Goal: Transaction & Acquisition: Purchase product/service

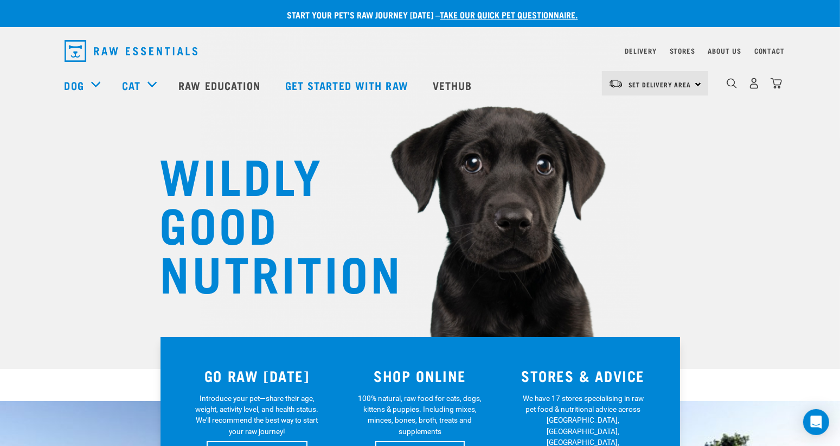
click at [648, 82] on span "Set Delivery Area" at bounding box center [660, 84] width 63 height 4
click at [641, 108] on link "[GEOGRAPHIC_DATA]" at bounding box center [654, 114] width 104 height 24
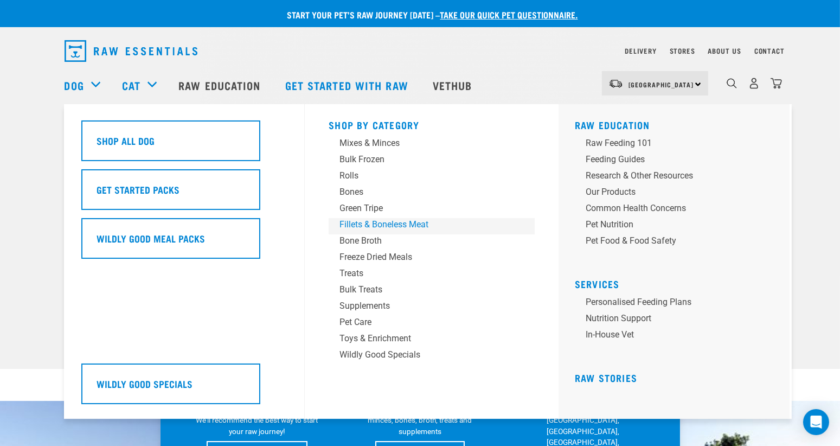
click at [349, 229] on div "Fillets & Boneless Meat" at bounding box center [424, 224] width 169 height 13
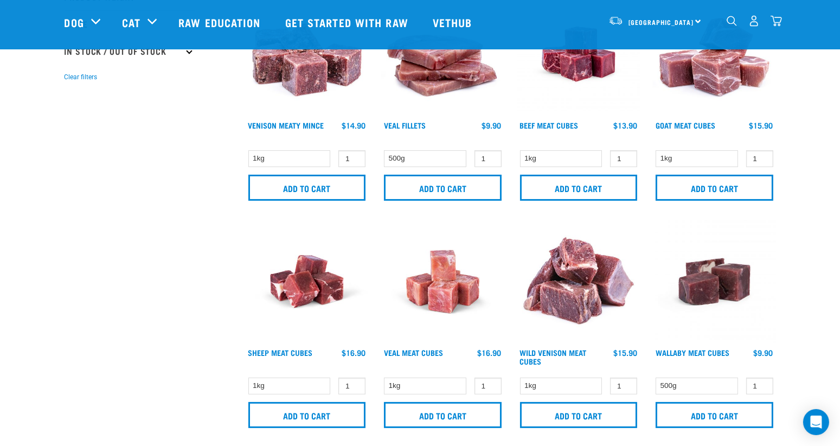
scroll to position [314, 0]
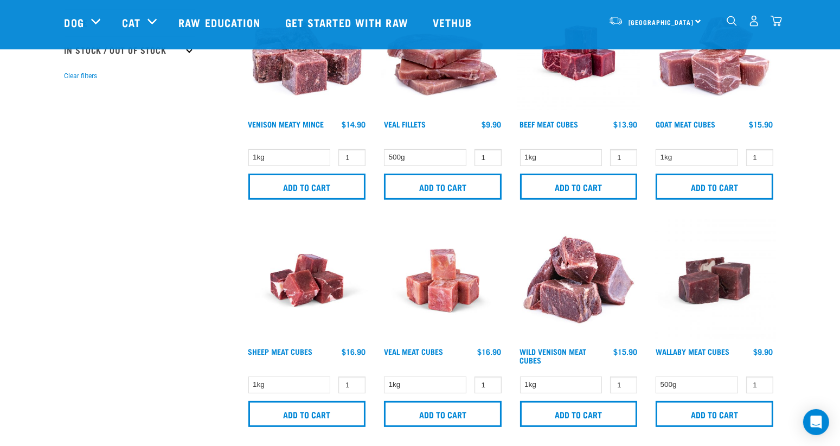
click at [35, 275] on div "Start your pet’s raw journey today – take our quick pet questionnaire. Delivery…" at bounding box center [420, 276] width 840 height 1181
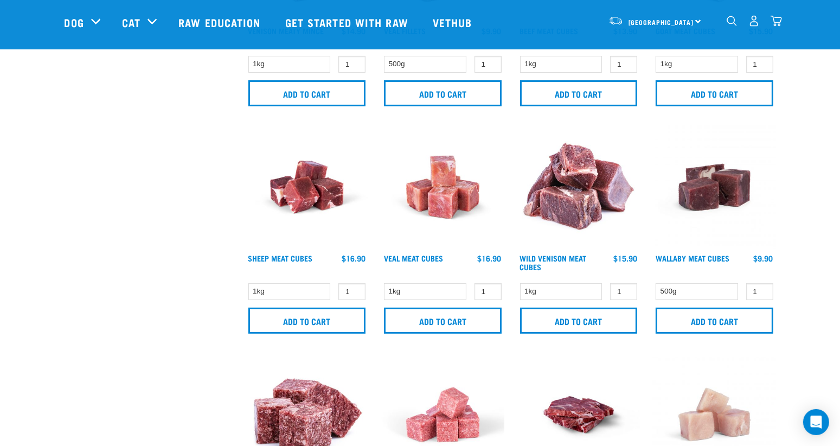
scroll to position [385, 0]
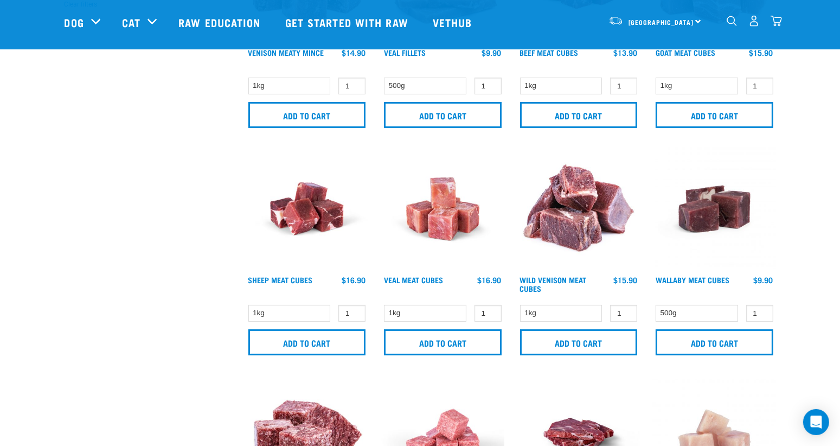
click at [731, 203] on img at bounding box center [714, 209] width 123 height 123
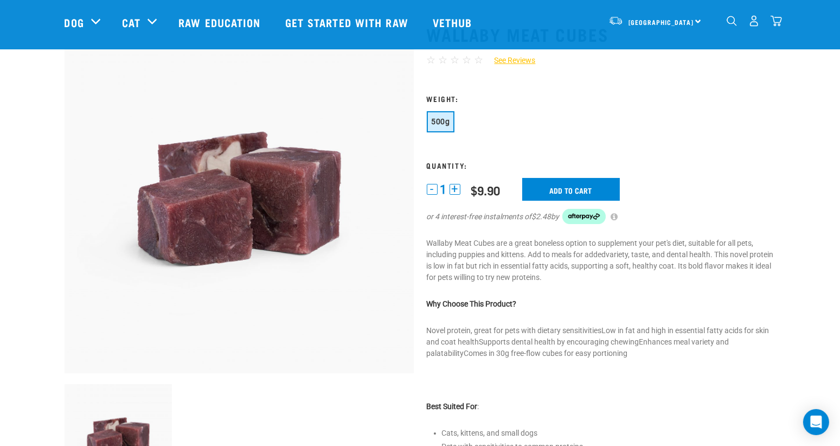
scroll to position [50, 0]
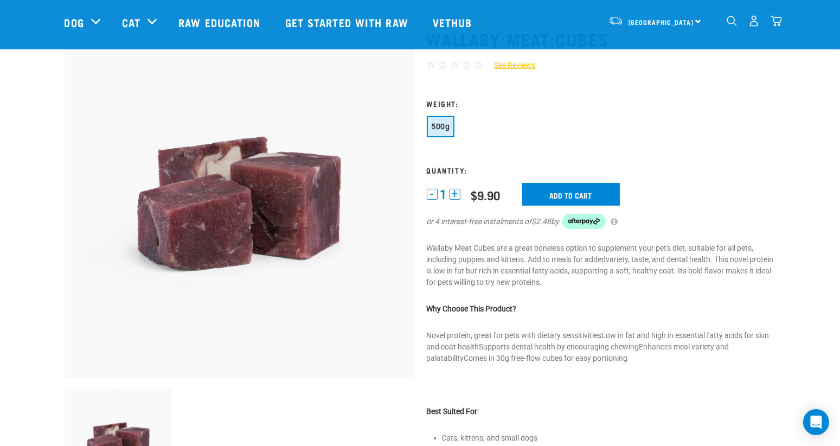
click at [744, 241] on div "1 - 1 + 0 100 $9.90 Add to cart or 4 interest-free instalments of $2.48 by" at bounding box center [601, 213] width 349 height 60
